Goal: Navigation & Orientation: Find specific page/section

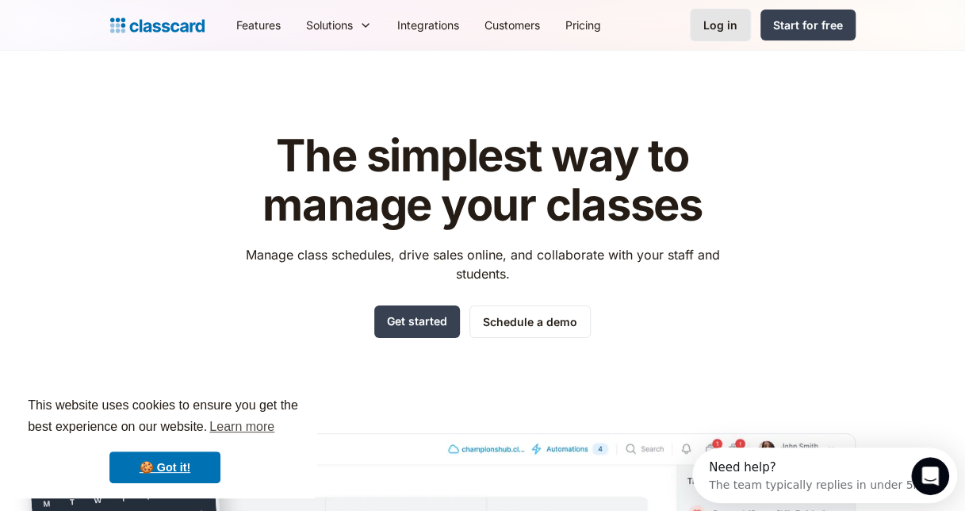
click at [706, 32] on div "Log in" at bounding box center [720, 25] width 34 height 17
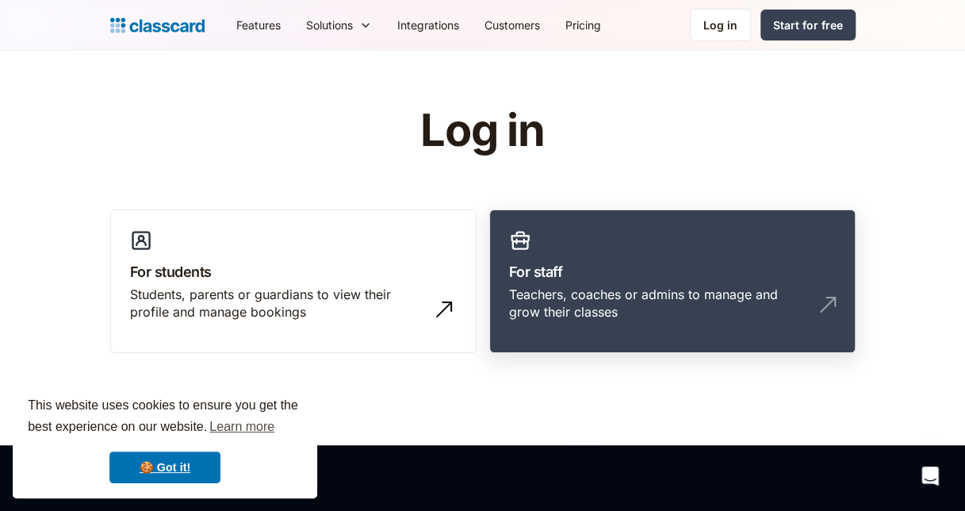
click at [539, 280] on h3 "For staff" at bounding box center [672, 271] width 327 height 21
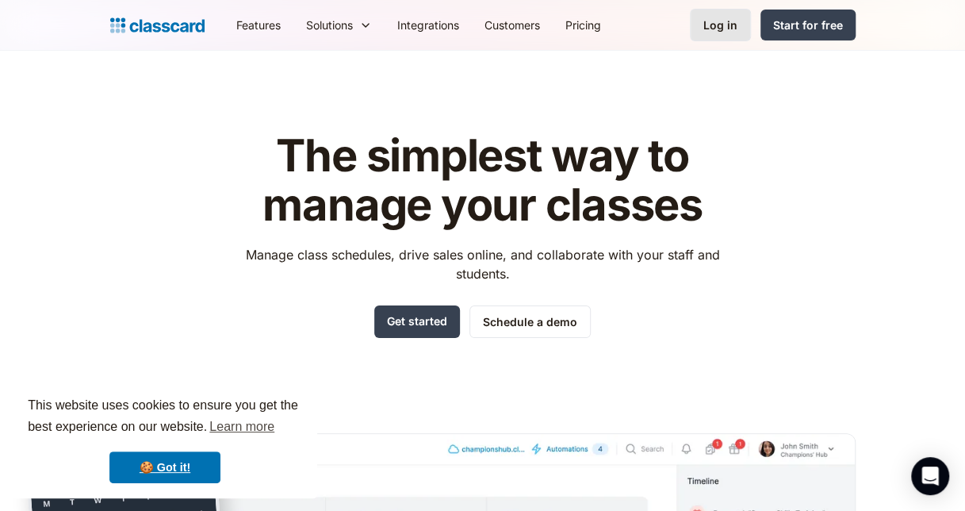
click at [712, 30] on div "Log in" at bounding box center [720, 25] width 34 height 17
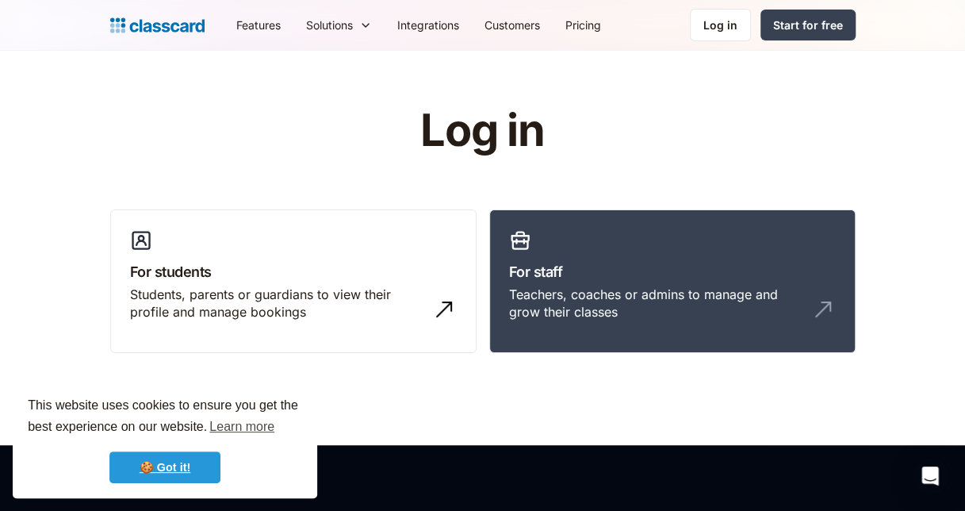
click at [208, 473] on link "🍪 Got it!" at bounding box center [164, 467] width 111 height 32
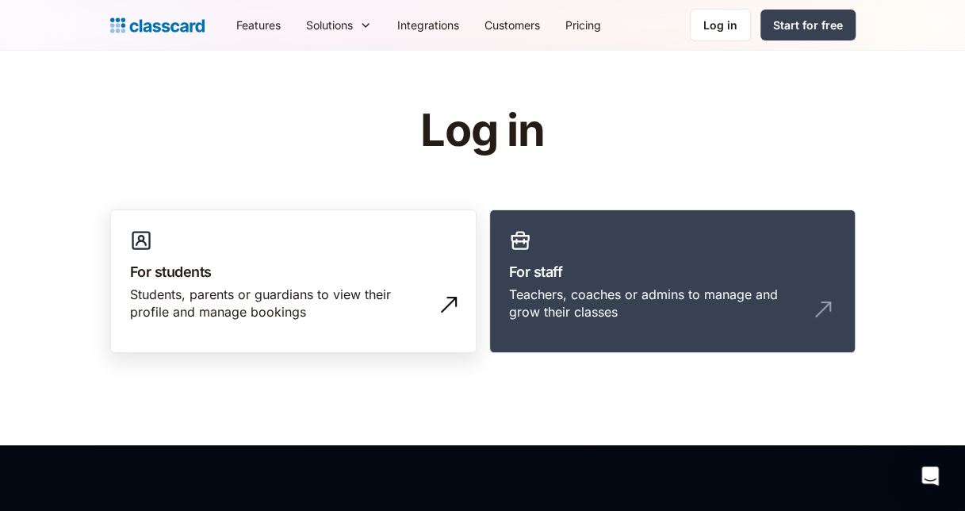
click at [393, 301] on div "Students, parents or guardians to view their profile and manage bookings" at bounding box center [277, 303] width 295 height 36
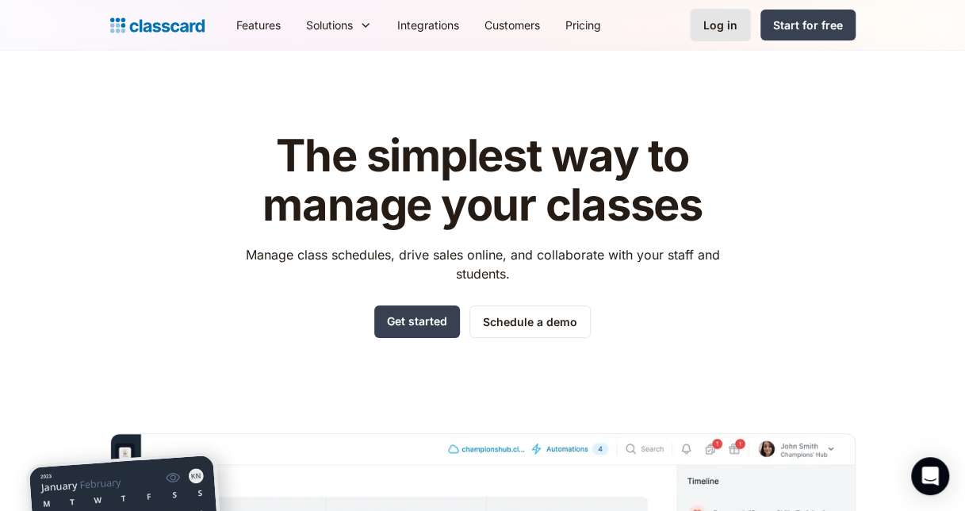
click at [730, 33] on div "Log in" at bounding box center [720, 25] width 34 height 17
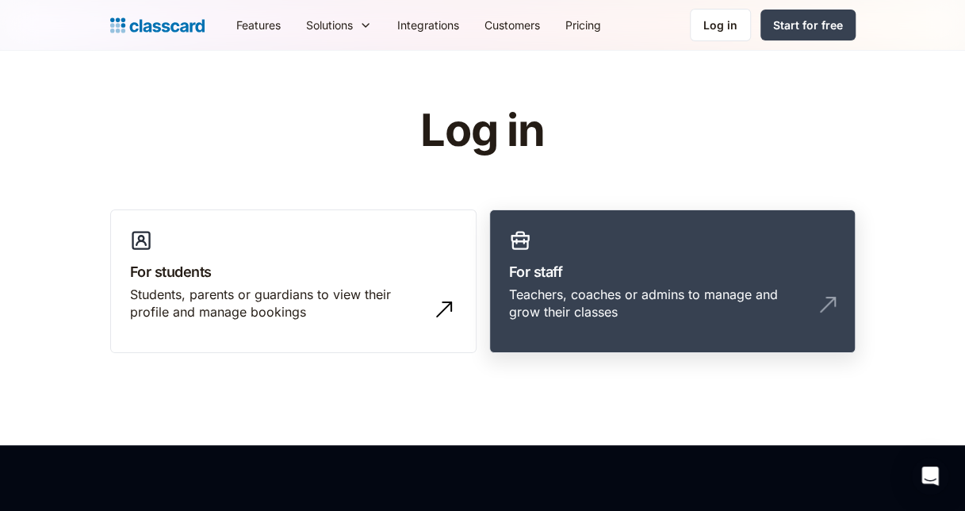
click at [578, 292] on div "Teachers, coaches or admins to manage and grow their classes" at bounding box center [656, 303] width 295 height 36
